Goal: Transaction & Acquisition: Purchase product/service

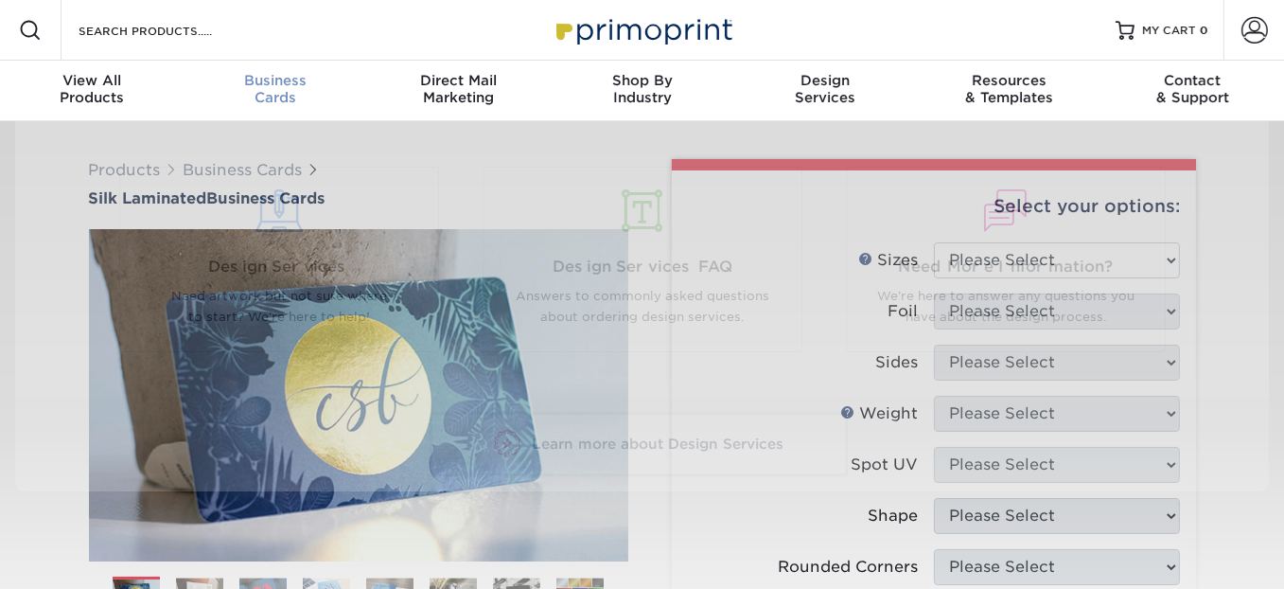
click at [276, 80] on span "Business" at bounding box center [276, 80] width 184 height 17
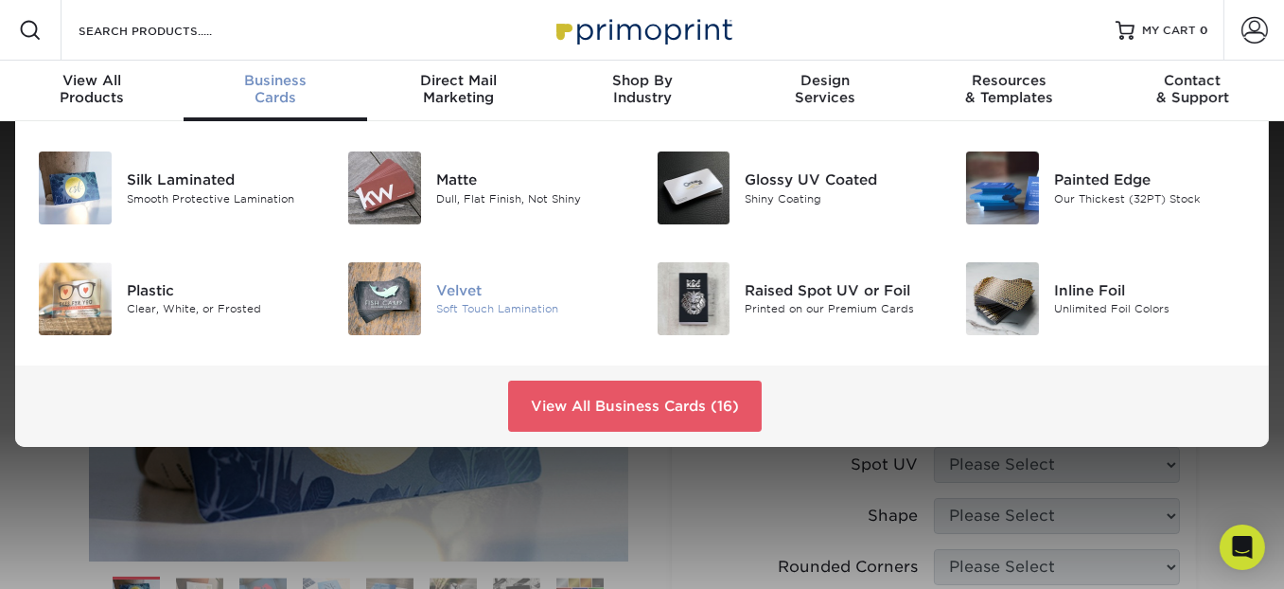
click at [439, 288] on div "Velvet" at bounding box center [532, 290] width 192 height 21
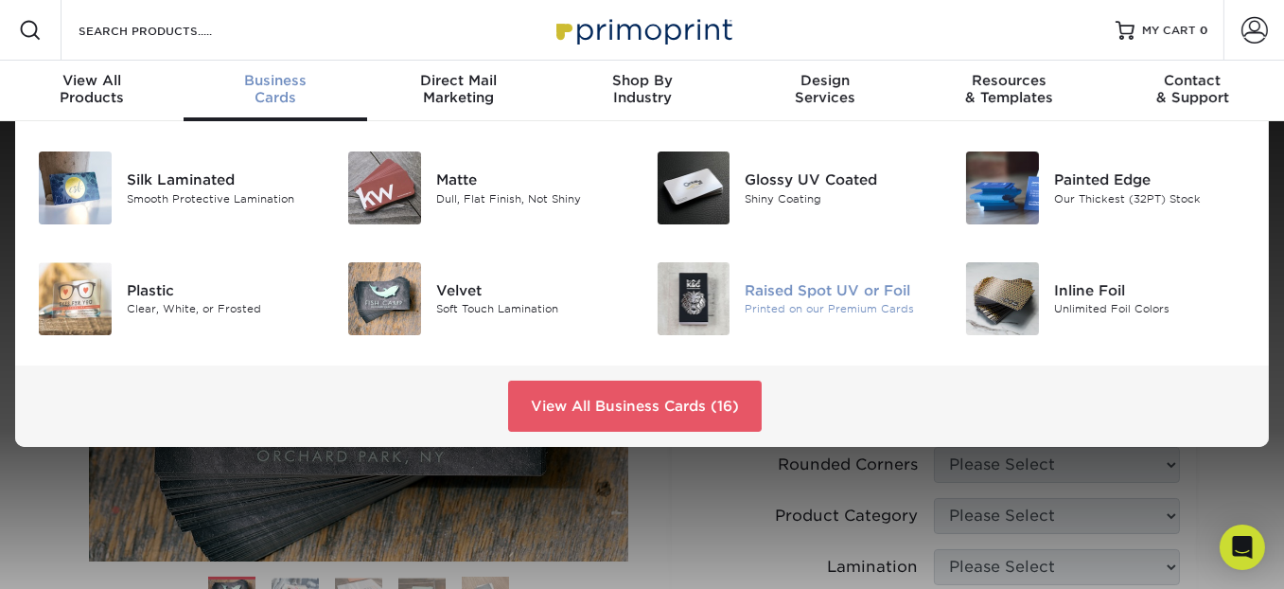
click at [773, 292] on div "Raised Spot UV or Foil" at bounding box center [841, 290] width 192 height 21
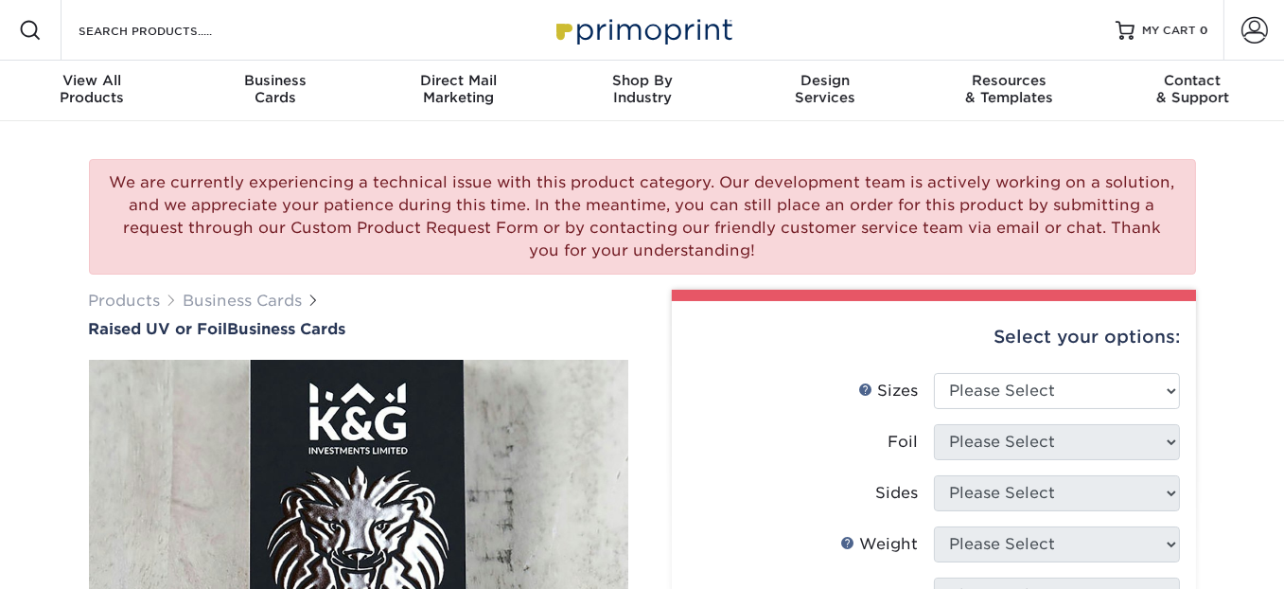
scroll to position [189, 0]
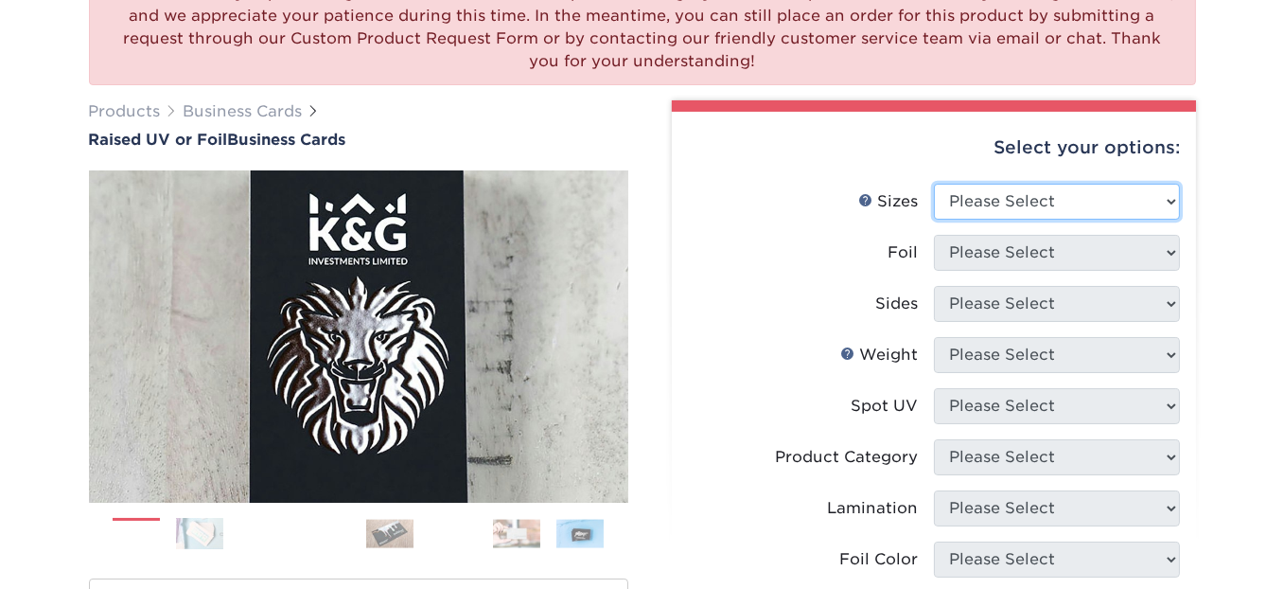
click at [1020, 201] on select "Please Select 2" x 3.5" - Standard" at bounding box center [1057, 202] width 246 height 36
select select "2.00x3.50"
click at [934, 184] on select "Please Select 2" x 3.5" - Standard" at bounding box center [1057, 202] width 246 height 36
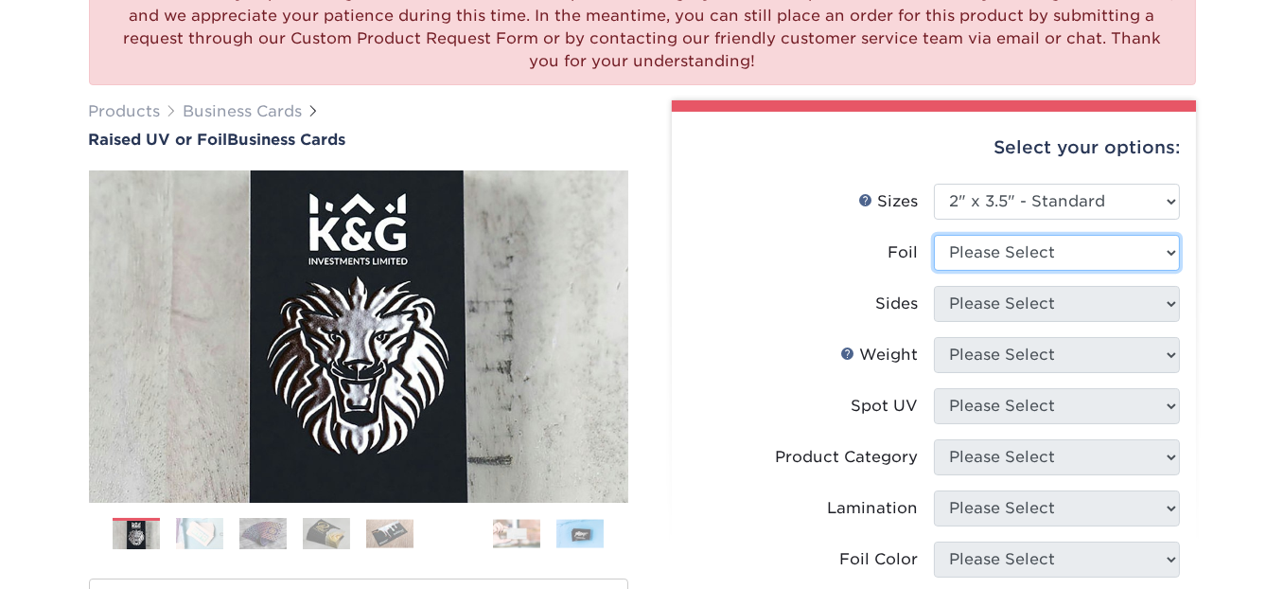
click at [1034, 255] on select "Please Select No Yes" at bounding box center [1057, 253] width 246 height 36
select select "1"
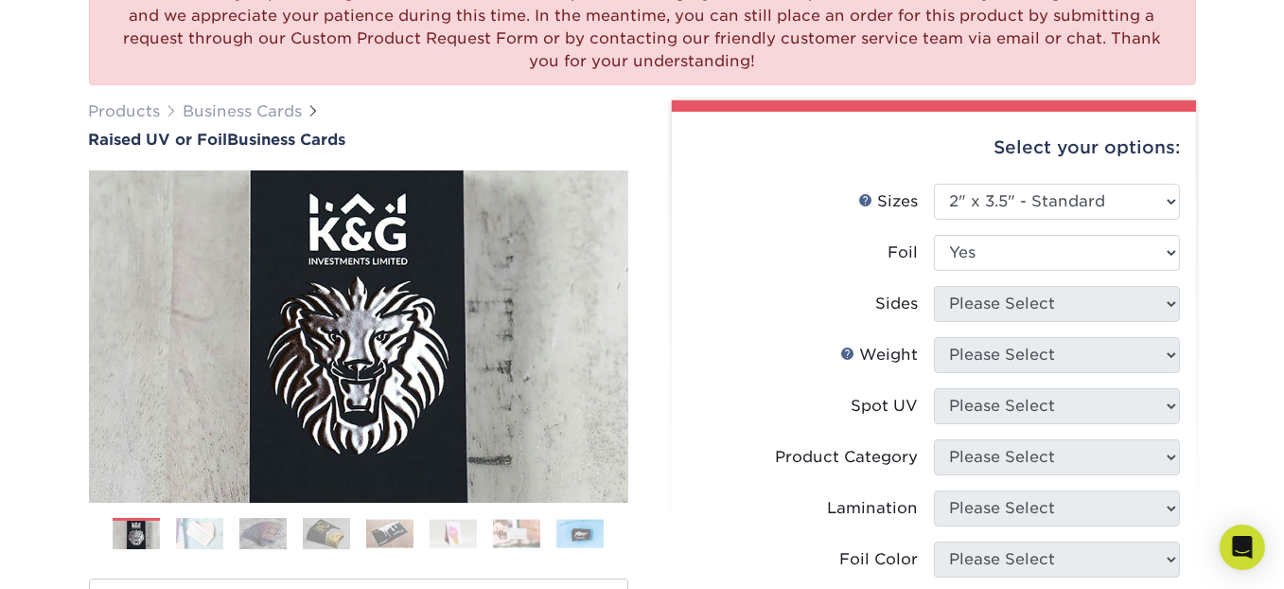
click at [934, 235] on select "Please Select No Yes" at bounding box center [1057, 253] width 246 height 36
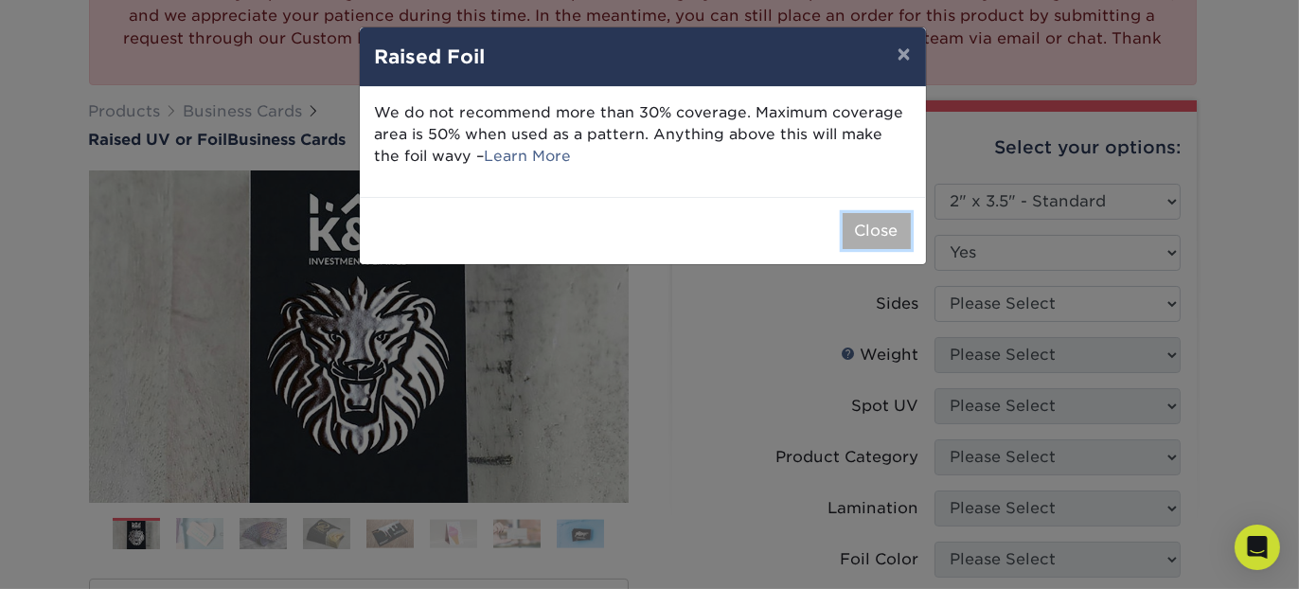
click at [872, 232] on button "Close" at bounding box center [876, 231] width 68 height 36
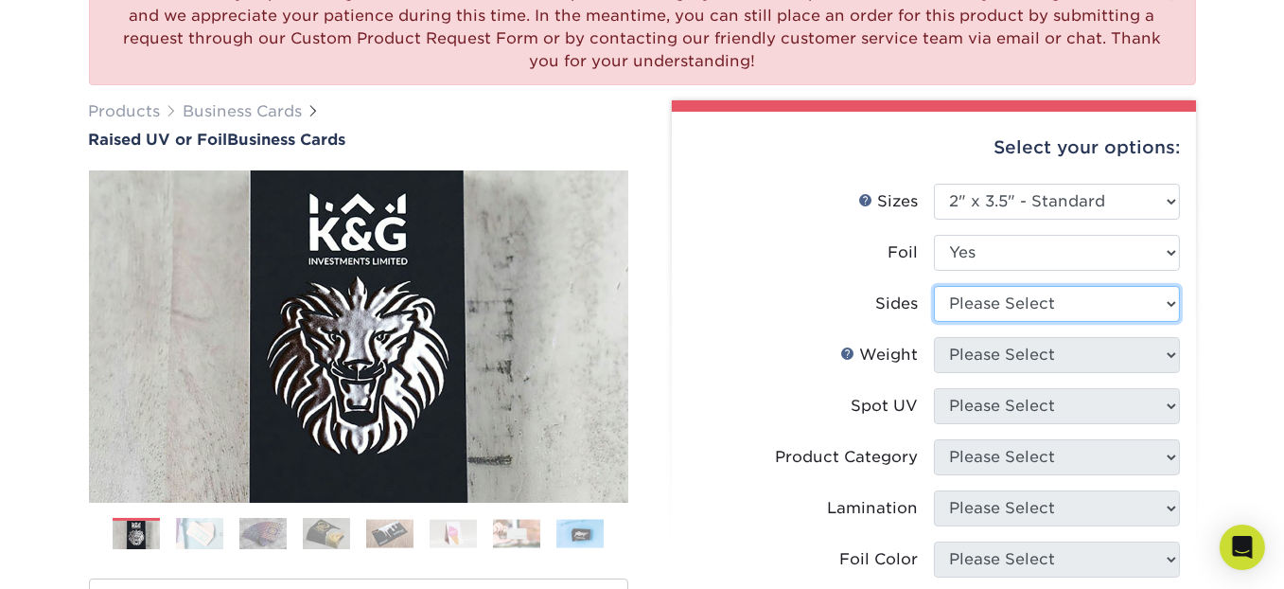
click at [1005, 307] on select "Please Select Print Both Sides - Foil Both Sides Print Both Sides - Foil Front …" at bounding box center [1057, 304] width 246 height 36
select select "e9e9dfb3-fba1-4d60-972c-fd9ca5904d33"
click at [934, 286] on select "Please Select Print Both Sides - Foil Both Sides Print Both Sides - Foil Front …" at bounding box center [1057, 304] width 246 height 36
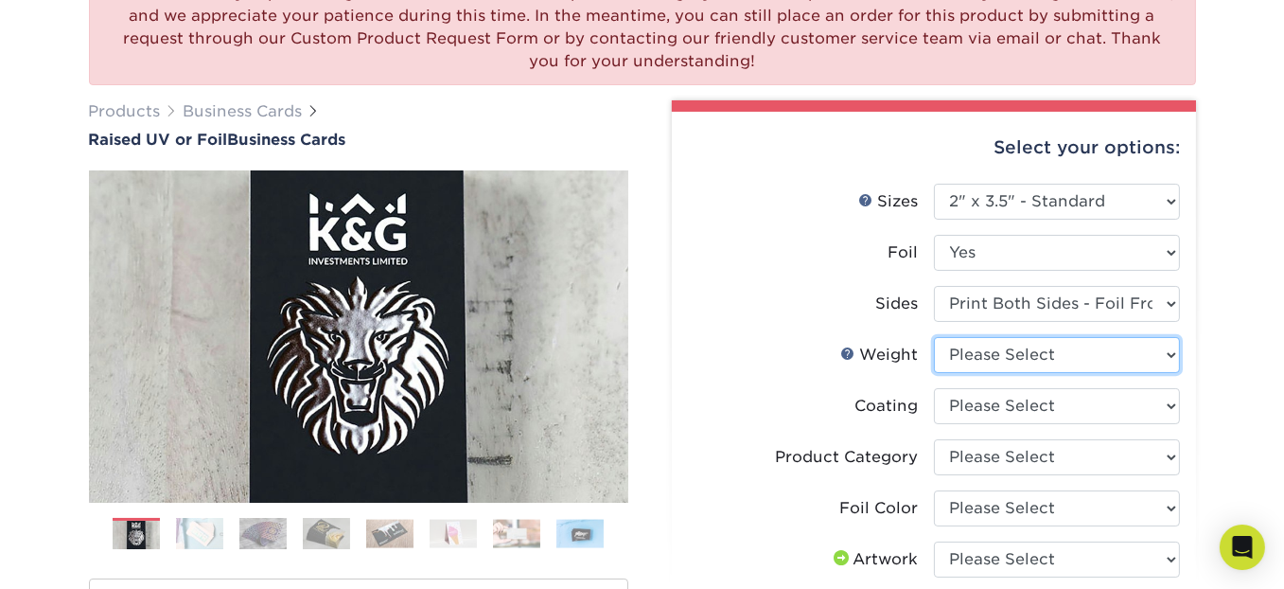
click at [1153, 362] on select "Please Select 16PT" at bounding box center [1057, 355] width 246 height 36
select select "16PT"
click at [934, 337] on select "Please Select 16PT" at bounding box center [1057, 355] width 246 height 36
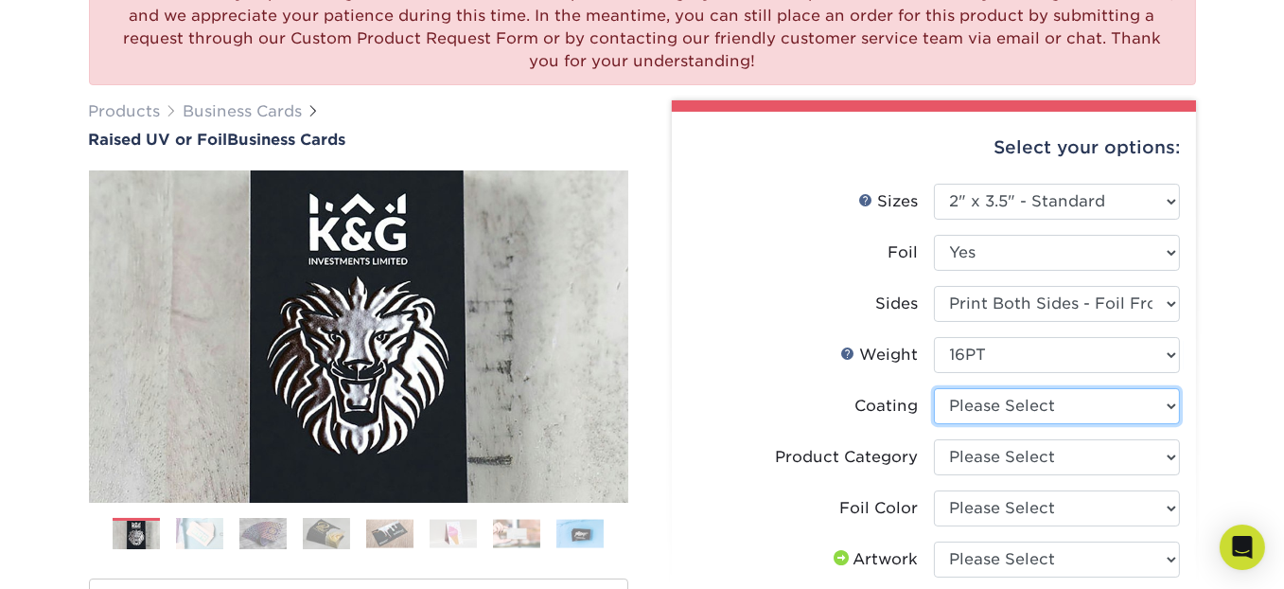
click at [1120, 399] on select at bounding box center [1057, 406] width 246 height 36
click at [934, 388] on select at bounding box center [1057, 406] width 246 height 36
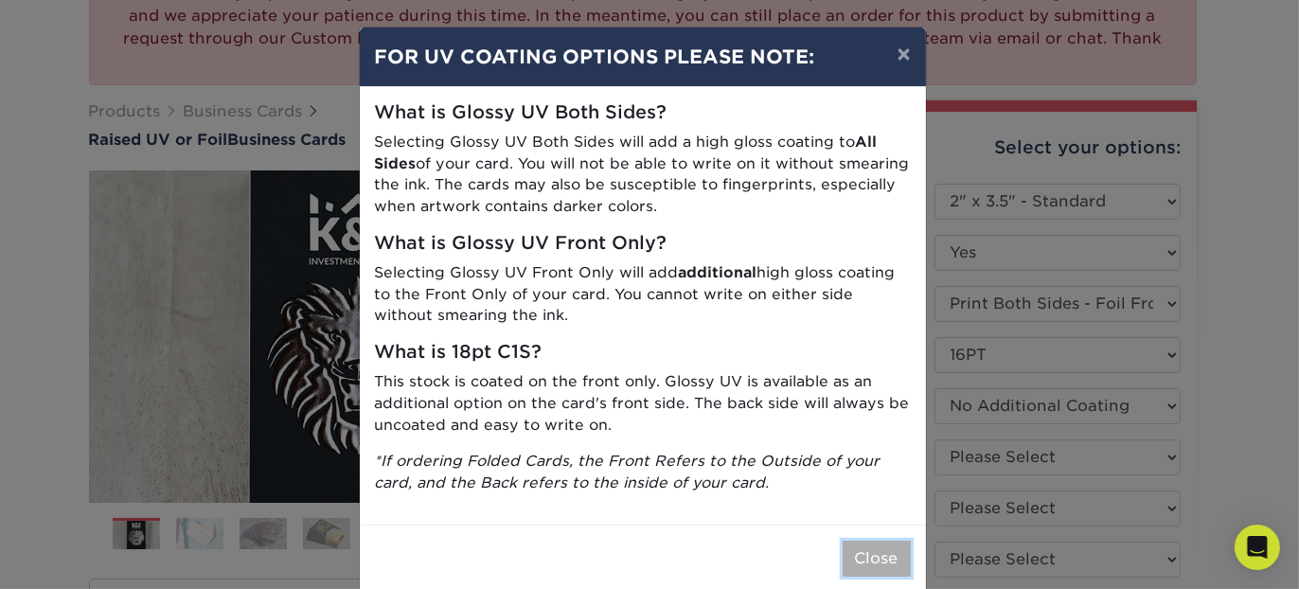
click at [894, 555] on button "Close" at bounding box center [876, 558] width 68 height 36
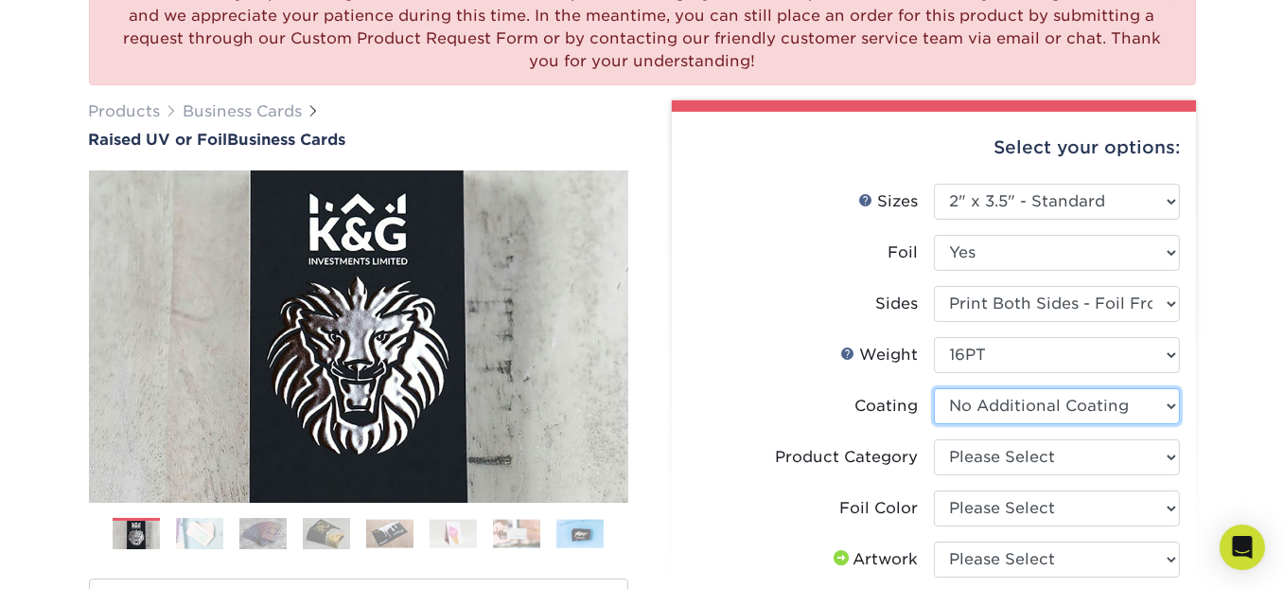
click at [1079, 414] on select at bounding box center [1057, 406] width 246 height 36
select select "-1"
click at [934, 388] on select at bounding box center [1057, 406] width 246 height 36
select select
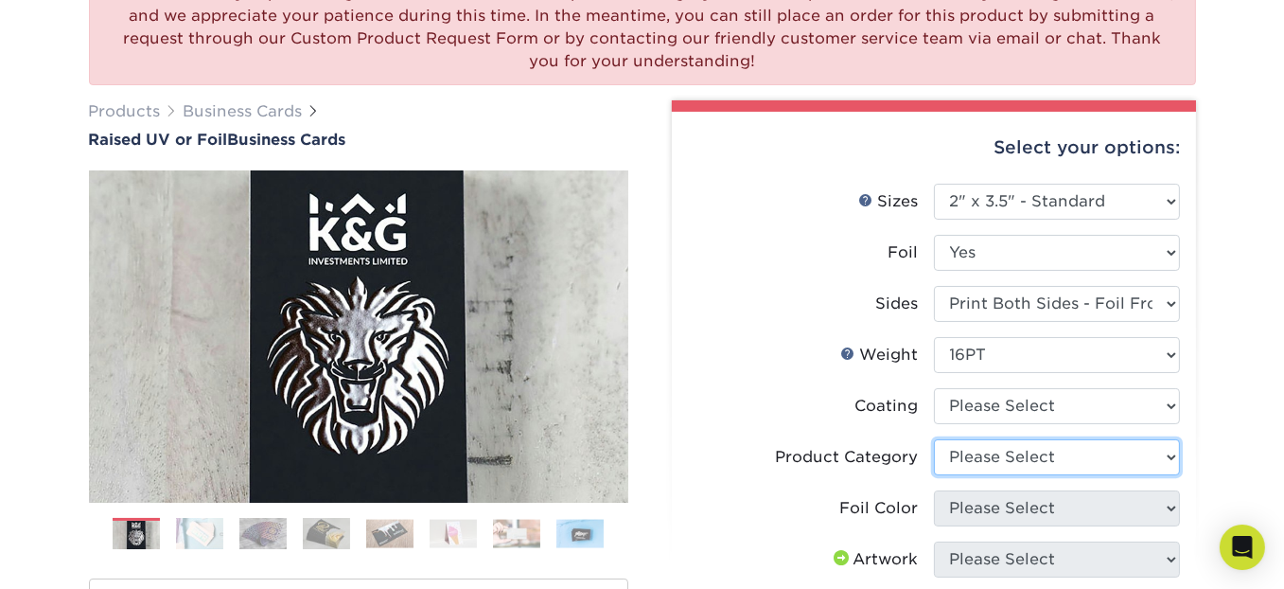
click at [1055, 448] on select "Please Select Business Cards" at bounding box center [1057, 457] width 246 height 36
select select "3b5148f1-0588-4f88-a218-97bcfdce65c1"
click at [934, 439] on select "Please Select Business Cards" at bounding box center [1057, 457] width 246 height 36
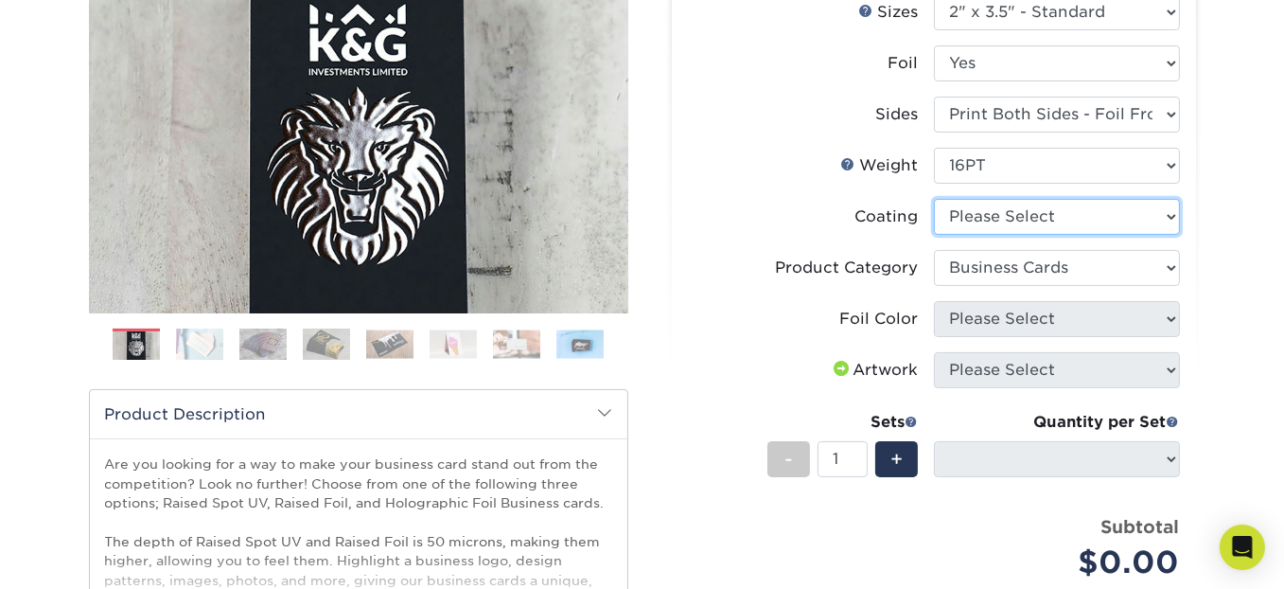
click at [1030, 213] on select at bounding box center [1057, 217] width 246 height 36
select select "3e7618de-abca-4bda-9f97-8b9129e913d8"
click at [934, 199] on select at bounding box center [1057, 217] width 246 height 36
select select "-1"
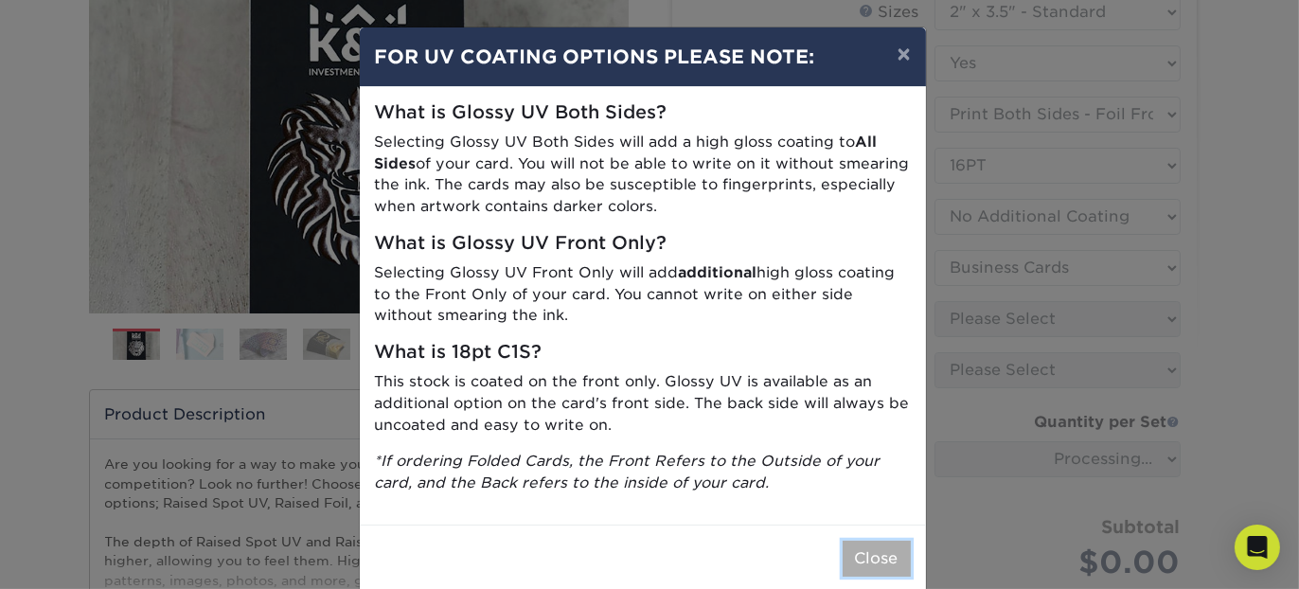
click at [873, 553] on button "Close" at bounding box center [876, 558] width 68 height 36
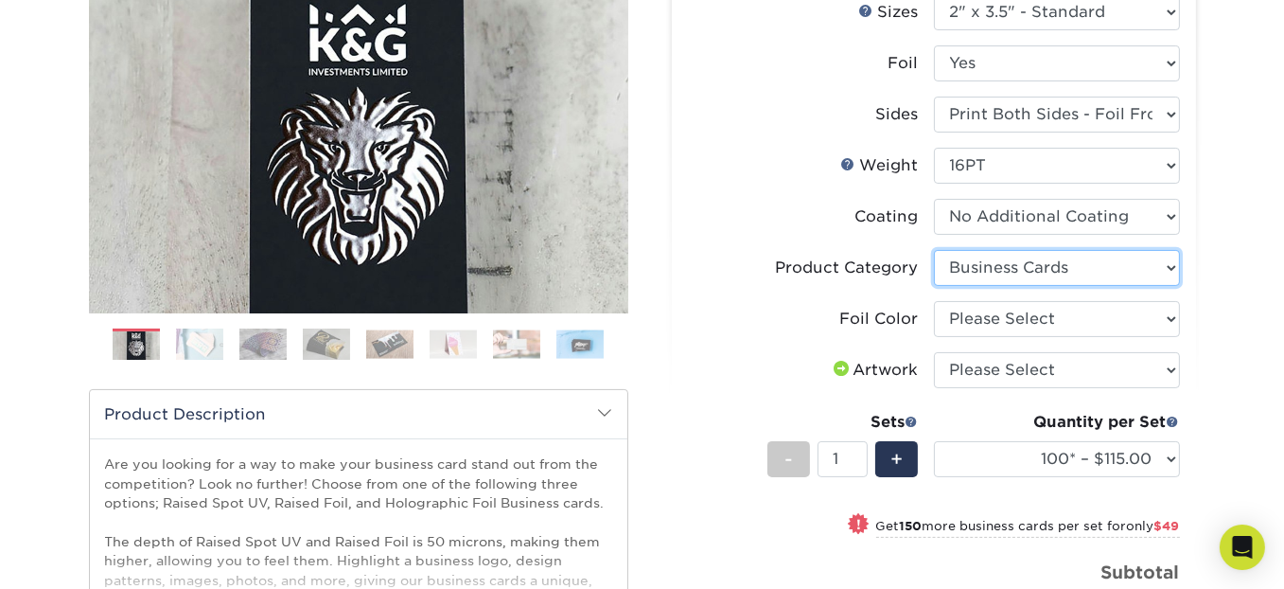
click at [1053, 265] on select "Please Select Business Cards" at bounding box center [1057, 268] width 246 height 36
drag, startPoint x: 804, startPoint y: 306, endPoint x: 994, endPoint y: 317, distance: 189.6
click at [805, 306] on label "Foil Color" at bounding box center [811, 319] width 246 height 36
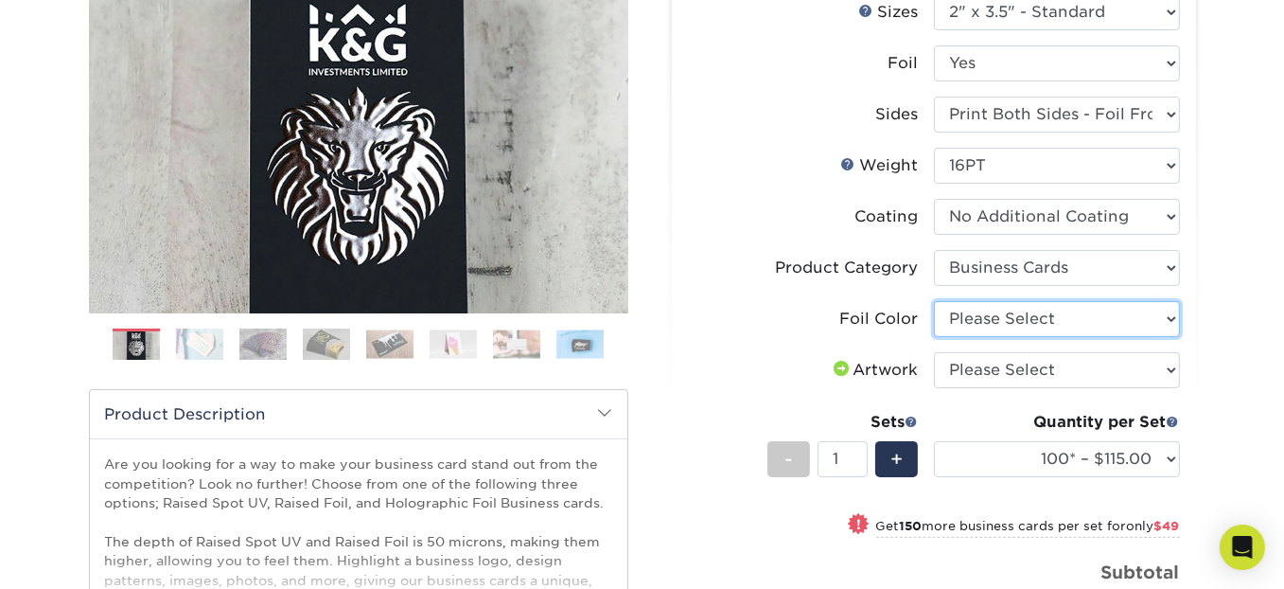
click at [1010, 316] on select "Please Select Silver Foil Gold Foil Holographic Foil" at bounding box center [1057, 319] width 246 height 36
click at [760, 307] on label "Foil Color" at bounding box center [811, 319] width 246 height 36
